Goal: Information Seeking & Learning: Learn about a topic

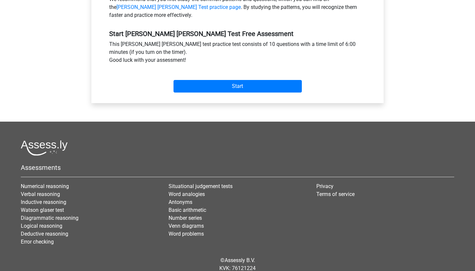
scroll to position [232, 0]
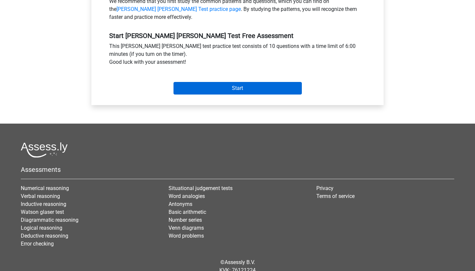
click at [222, 83] on input "Start" at bounding box center [238, 88] width 128 height 13
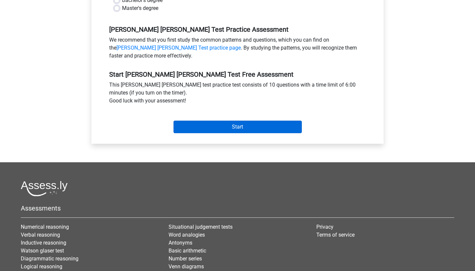
click at [221, 120] on input "Start" at bounding box center [238, 126] width 128 height 13
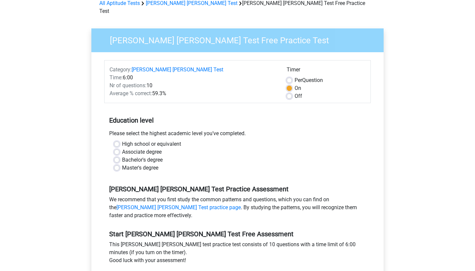
click at [122, 156] on label "Bachelor's degree" at bounding box center [142, 160] width 41 height 8
click at [118, 156] on input "Bachelor's degree" at bounding box center [116, 159] width 5 height 7
radio input "true"
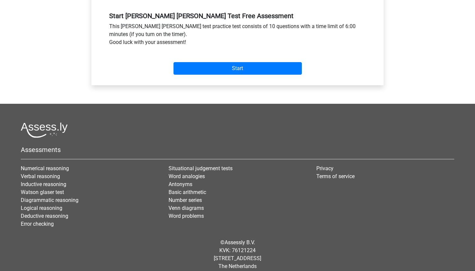
scroll to position [251, 0]
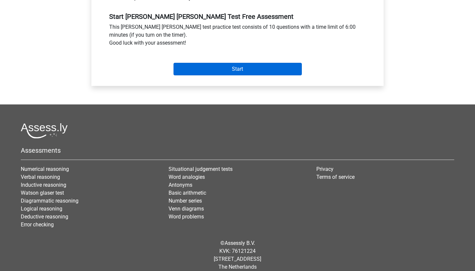
click at [217, 63] on input "Start" at bounding box center [238, 69] width 128 height 13
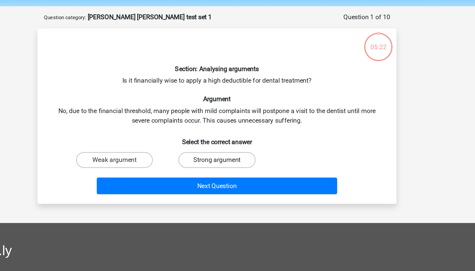
click at [206, 149] on label "Strong argument" at bounding box center [238, 155] width 64 height 13
click at [238, 155] on input "Strong argument" at bounding box center [240, 157] width 4 height 4
radio input "true"
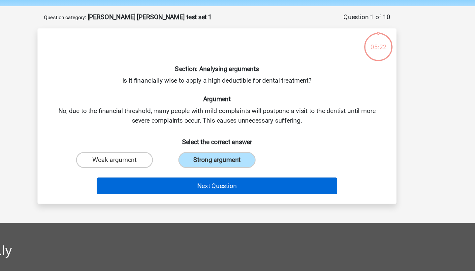
click at [193, 170] on button "Next Question" at bounding box center [238, 177] width 200 height 14
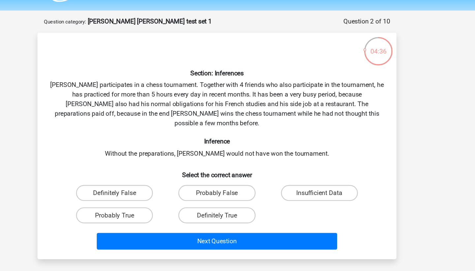
click at [238, 197] on input "Definitely True" at bounding box center [240, 199] width 4 height 4
radio input "true"
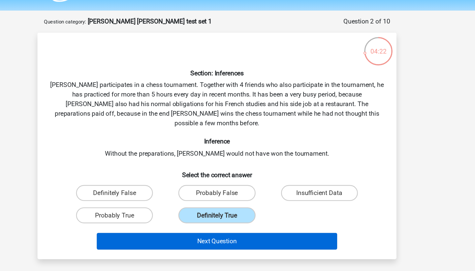
click at [198, 212] on button "Next Question" at bounding box center [238, 219] width 200 height 14
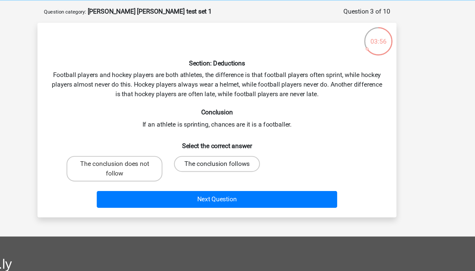
click at [202, 156] on label "The conclusion follows" at bounding box center [237, 162] width 71 height 13
click at [238, 163] on input "The conclusion follows" at bounding box center [240, 165] width 4 height 4
radio input "true"
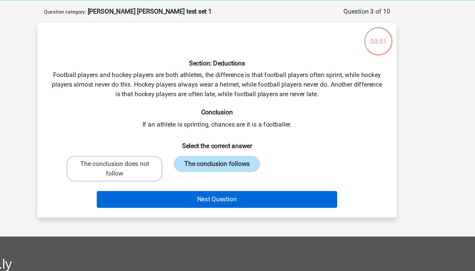
click at [220, 185] on button "Next Question" at bounding box center [238, 192] width 200 height 14
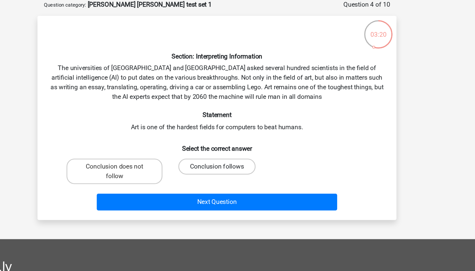
click at [206, 164] on label "Conclusion follows" at bounding box center [238, 170] width 64 height 13
click at [238, 171] on input "Conclusion follows" at bounding box center [240, 173] width 4 height 4
radio input "true"
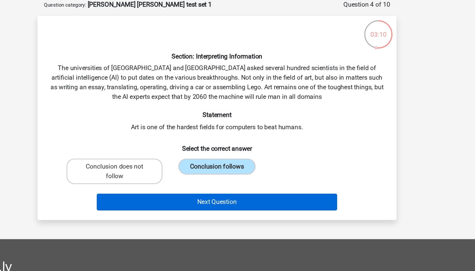
click at [209, 193] on button "Next Question" at bounding box center [238, 200] width 200 height 14
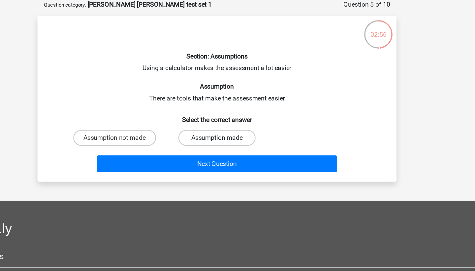
click at [206, 141] on label "Assumption made" at bounding box center [238, 147] width 64 height 13
click at [238, 147] on input "Assumption made" at bounding box center [240, 149] width 4 height 4
radio input "true"
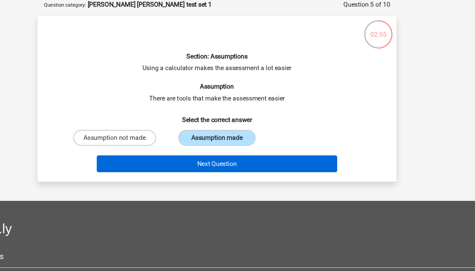
click at [184, 162] on button "Next Question" at bounding box center [238, 169] width 200 height 14
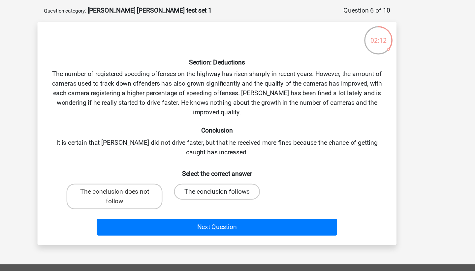
click at [202, 180] on label "The conclusion follows" at bounding box center [237, 186] width 71 height 13
click at [238, 187] on input "The conclusion follows" at bounding box center [240, 189] width 4 height 4
radio input "true"
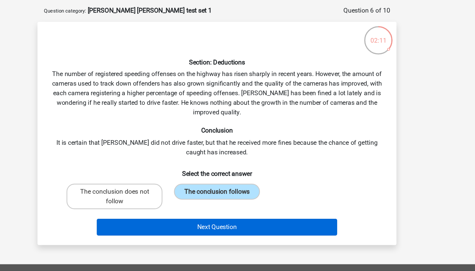
click at [200, 209] on button "Next Question" at bounding box center [238, 216] width 200 height 14
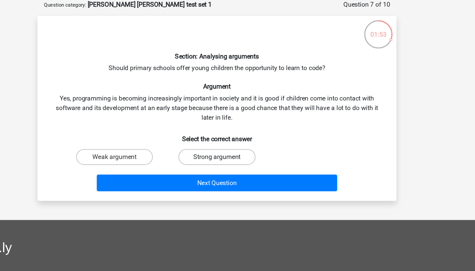
click at [206, 156] on label "Strong argument" at bounding box center [238, 162] width 64 height 13
click at [238, 163] on input "Strong argument" at bounding box center [240, 165] width 4 height 4
radio input "true"
click at [180, 178] on div "Next Question" at bounding box center [237, 186] width 255 height 17
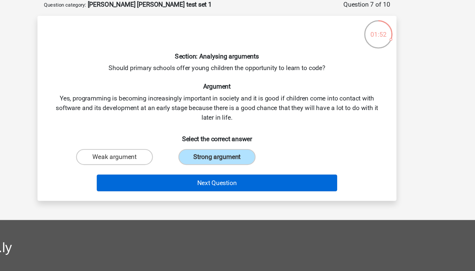
click at [180, 178] on button "Next Question" at bounding box center [238, 185] width 200 height 14
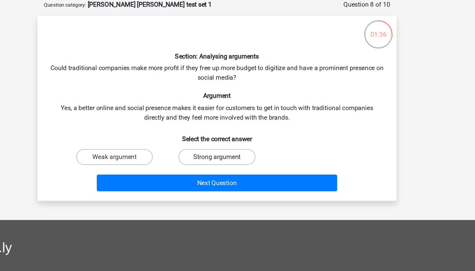
click at [206, 156] on label "Strong argument" at bounding box center [238, 162] width 64 height 13
click at [238, 163] on input "Strong argument" at bounding box center [240, 165] width 4 height 4
radio input "true"
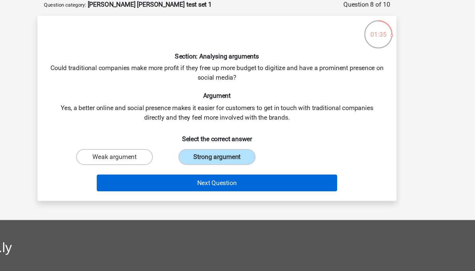
click at [227, 178] on button "Next Question" at bounding box center [238, 185] width 200 height 14
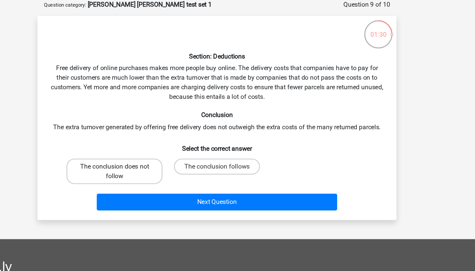
click at [124, 164] on label "The conclusion does not follow" at bounding box center [153, 174] width 80 height 21
click at [153, 171] on input "The conclusion does not follow" at bounding box center [155, 173] width 4 height 4
radio input "true"
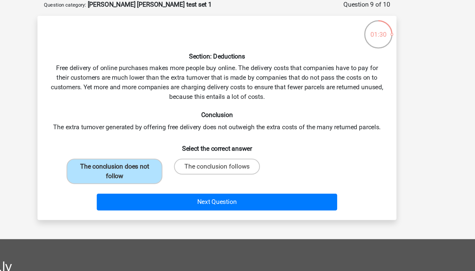
click at [146, 188] on div "Next Question" at bounding box center [237, 199] width 277 height 22
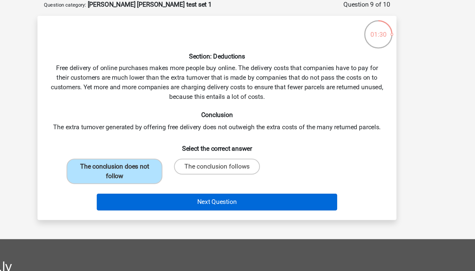
click at [151, 193] on button "Next Question" at bounding box center [238, 200] width 200 height 14
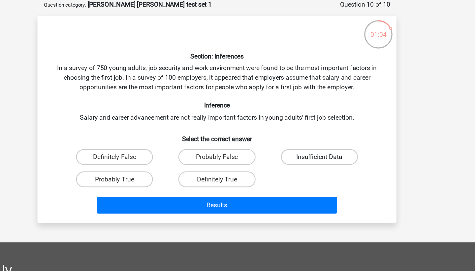
click at [291, 156] on label "Insufficient Data" at bounding box center [323, 162] width 64 height 13
click at [322, 163] on input "Insufficient Data" at bounding box center [324, 165] width 4 height 4
radio input "true"
click at [121, 175] on label "Probably True" at bounding box center [153, 181] width 64 height 13
click at [153, 182] on input "Probably True" at bounding box center [155, 184] width 4 height 4
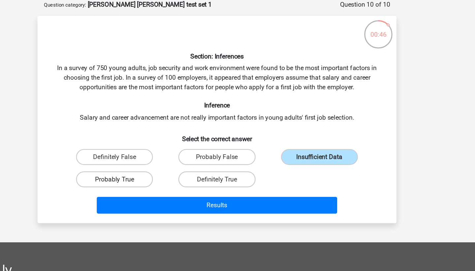
radio input "true"
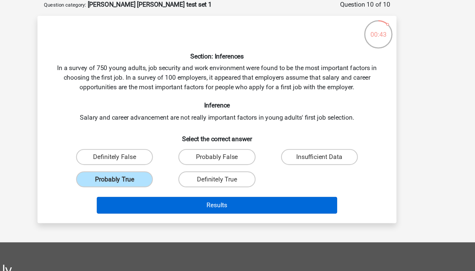
click at [182, 196] on button "Results" at bounding box center [238, 203] width 200 height 14
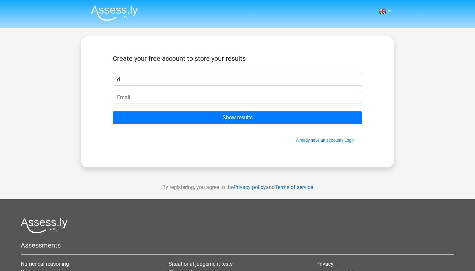
type input "d"
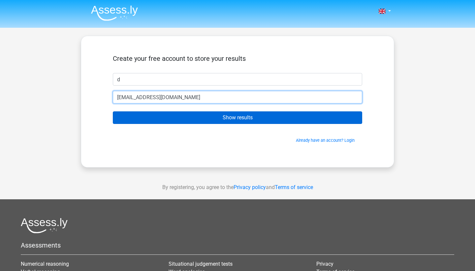
type input "dloktiev@gmail.com"
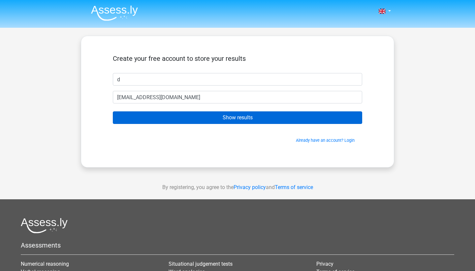
click at [189, 121] on input "Show results" at bounding box center [238, 117] width 250 height 13
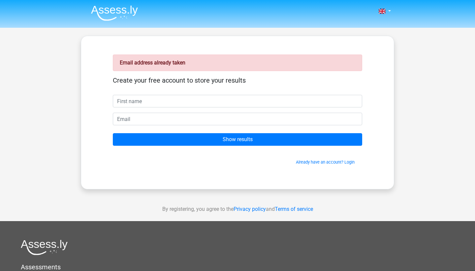
click at [176, 108] on form "Create your free account to store your results Show results Already have an acc…" at bounding box center [238, 120] width 250 height 89
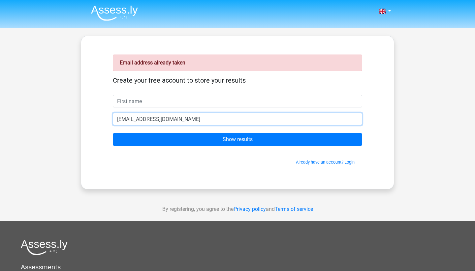
type input "ichabodcraned@gmail.com"
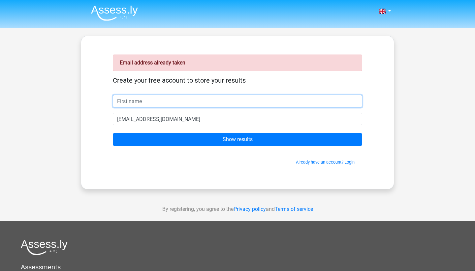
click at [223, 103] on input "text" at bounding box center [238, 101] width 250 height 13
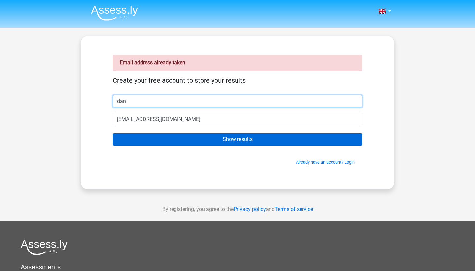
type input "dan"
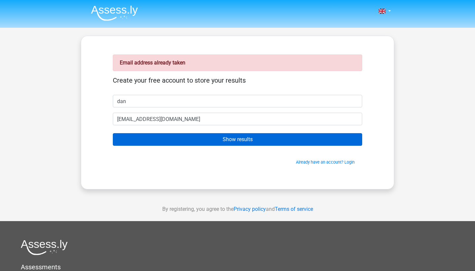
click at [222, 145] on input "Show results" at bounding box center [238, 139] width 250 height 13
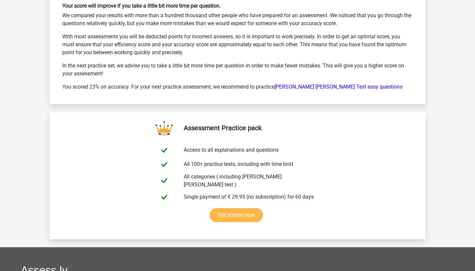
scroll to position [935, 0]
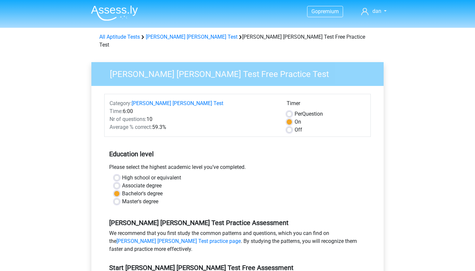
scroll to position [251, 0]
